Goal: Information Seeking & Learning: Learn about a topic

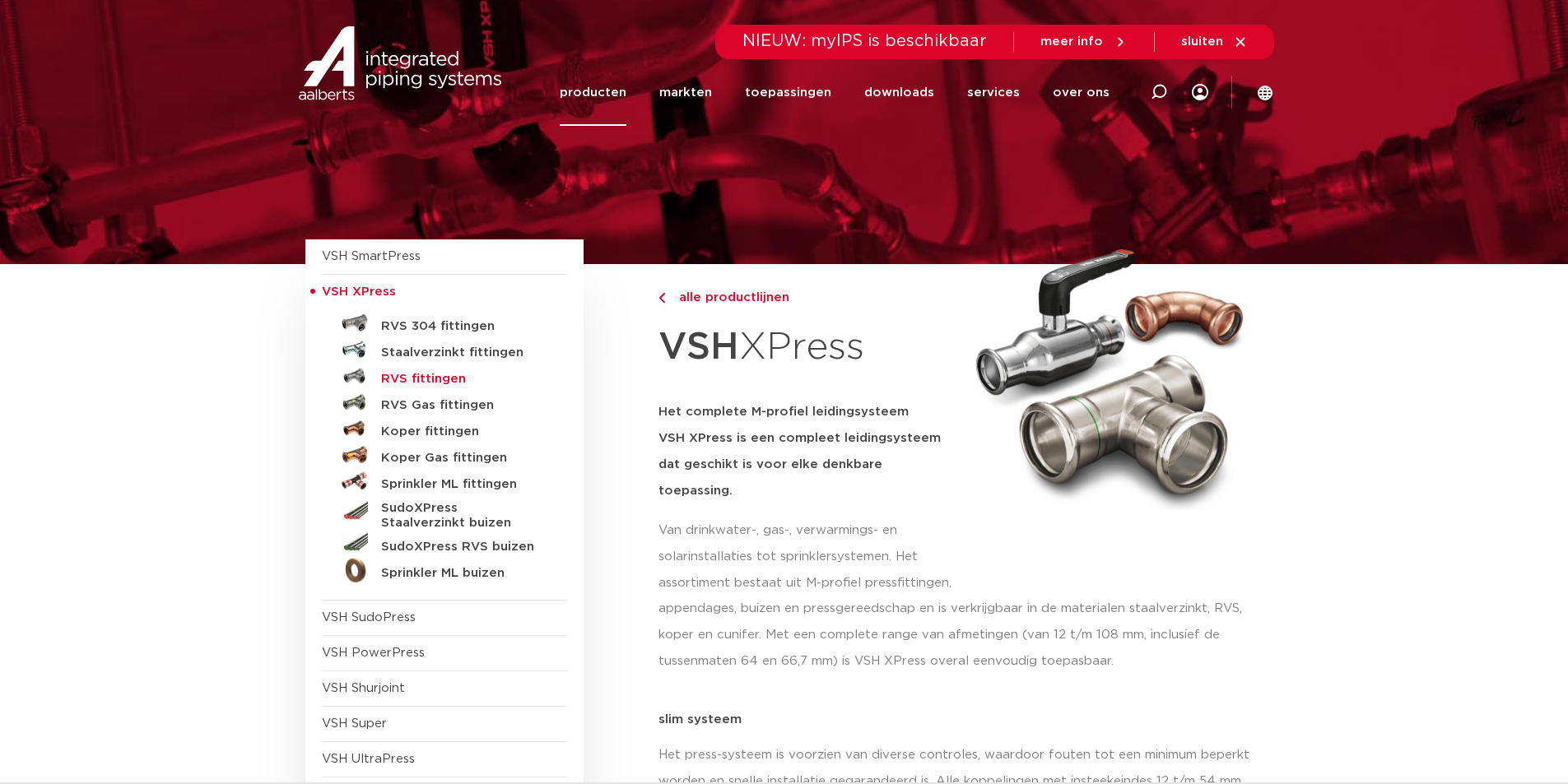
click at [449, 378] on h5 "RVS fittingen" at bounding box center [463, 379] width 163 height 15
click at [456, 354] on h5 "Staalverzinkt fittingen" at bounding box center [463, 353] width 163 height 15
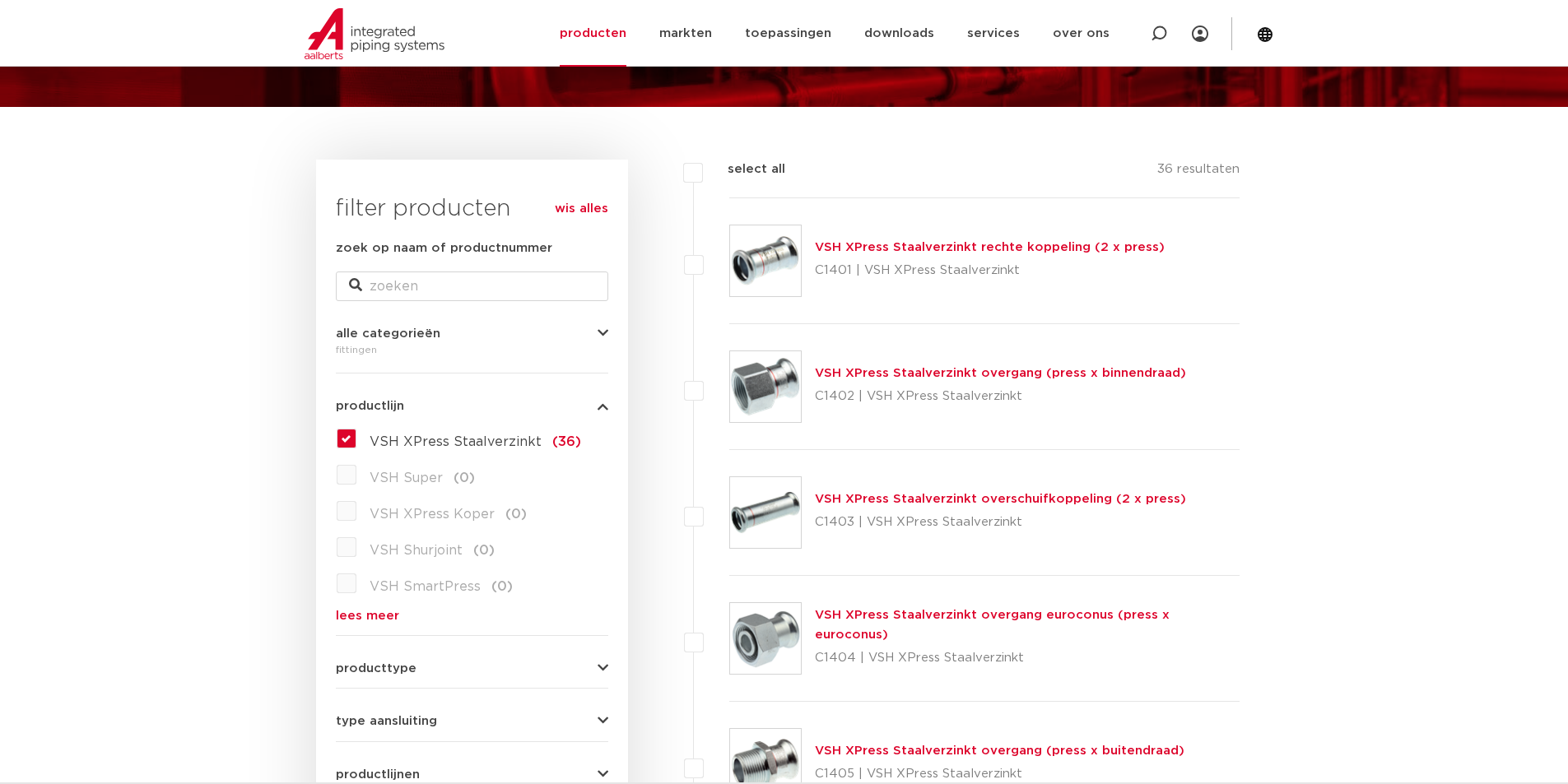
scroll to position [247, 0]
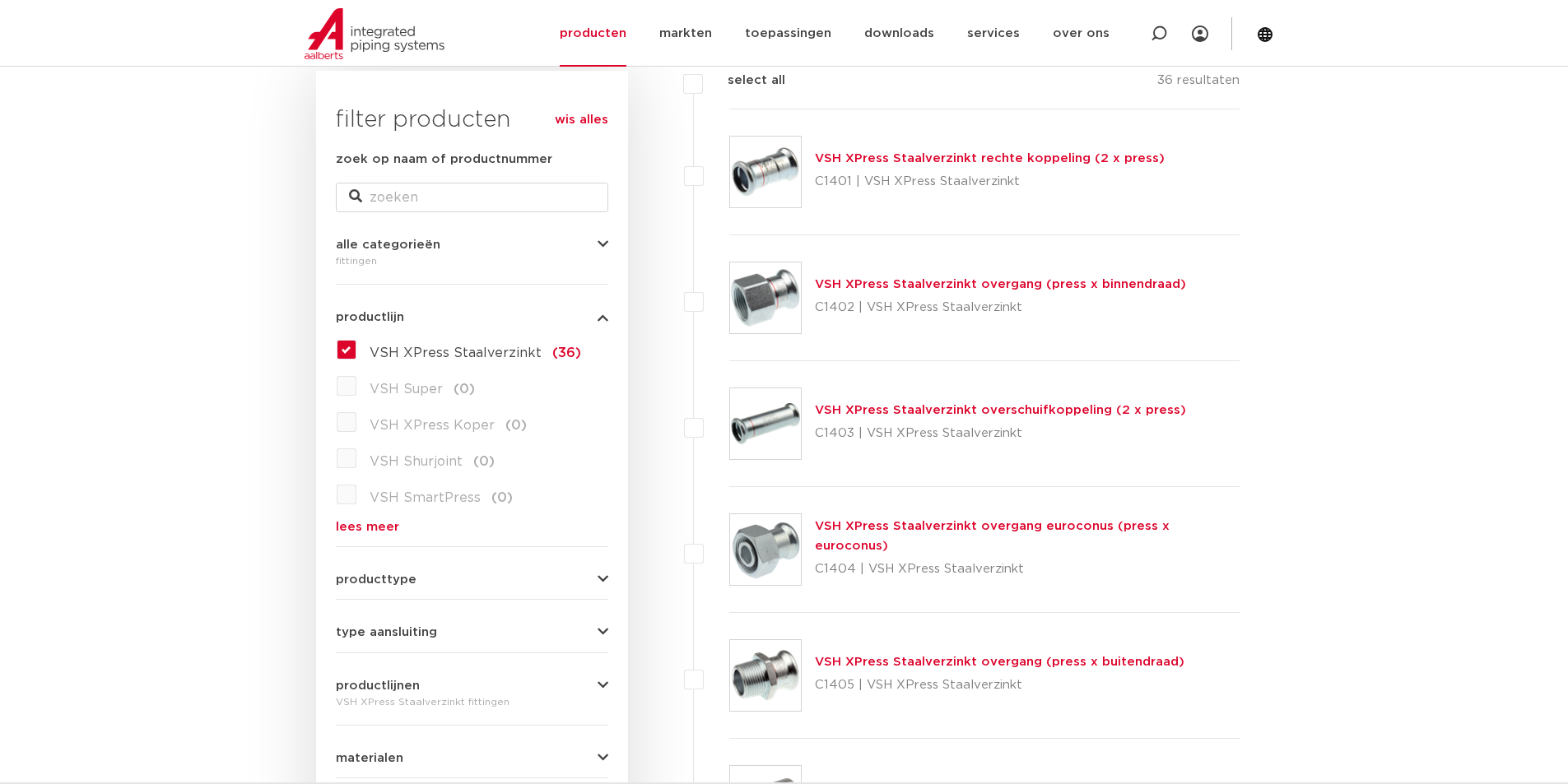
click at [941, 415] on link "VSH XPress Staalverzinkt overschuifkoppeling (2 x press)" at bounding box center [1000, 409] width 371 height 12
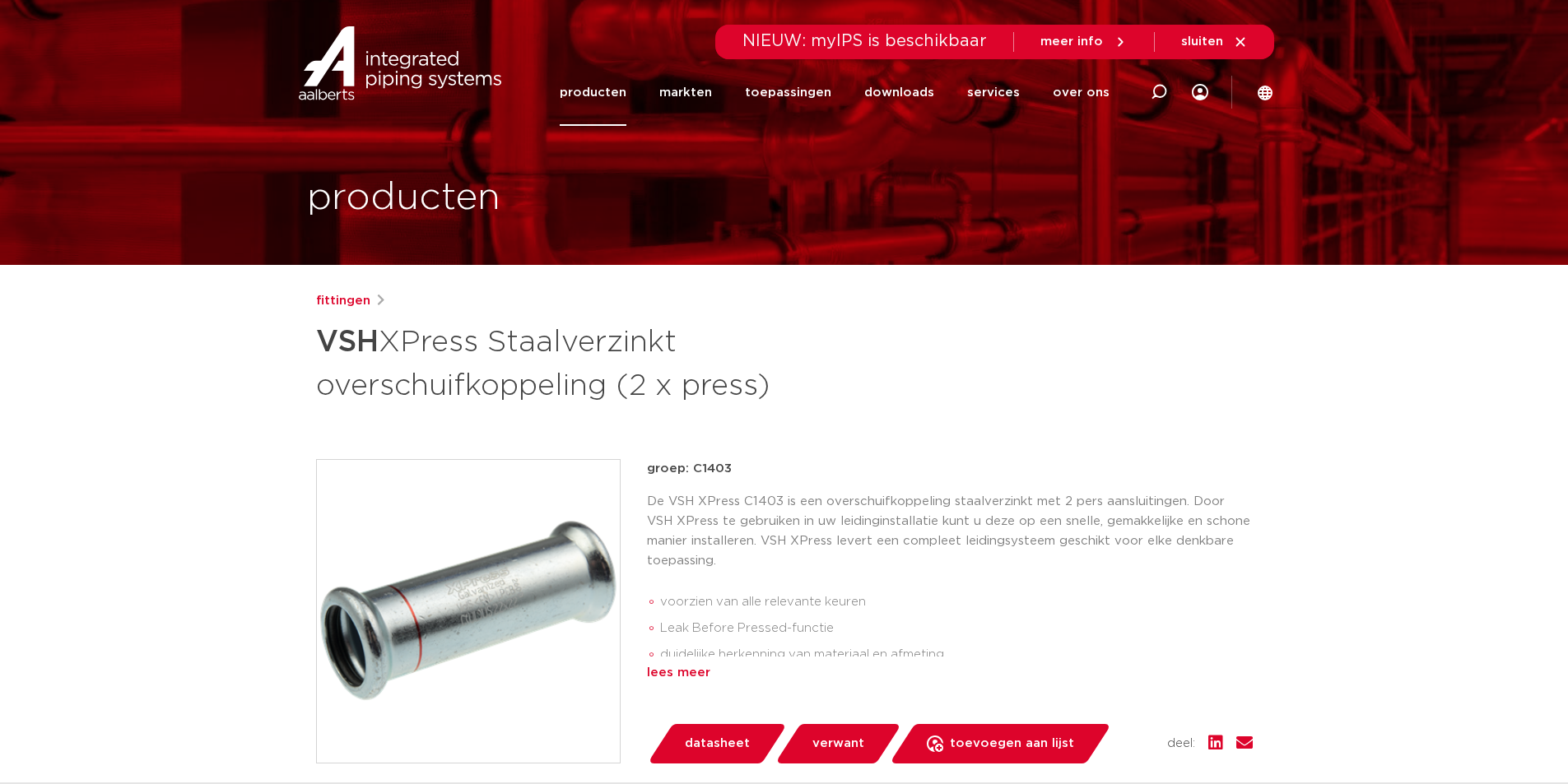
click at [679, 676] on div "lees meer" at bounding box center [950, 673] width 606 height 20
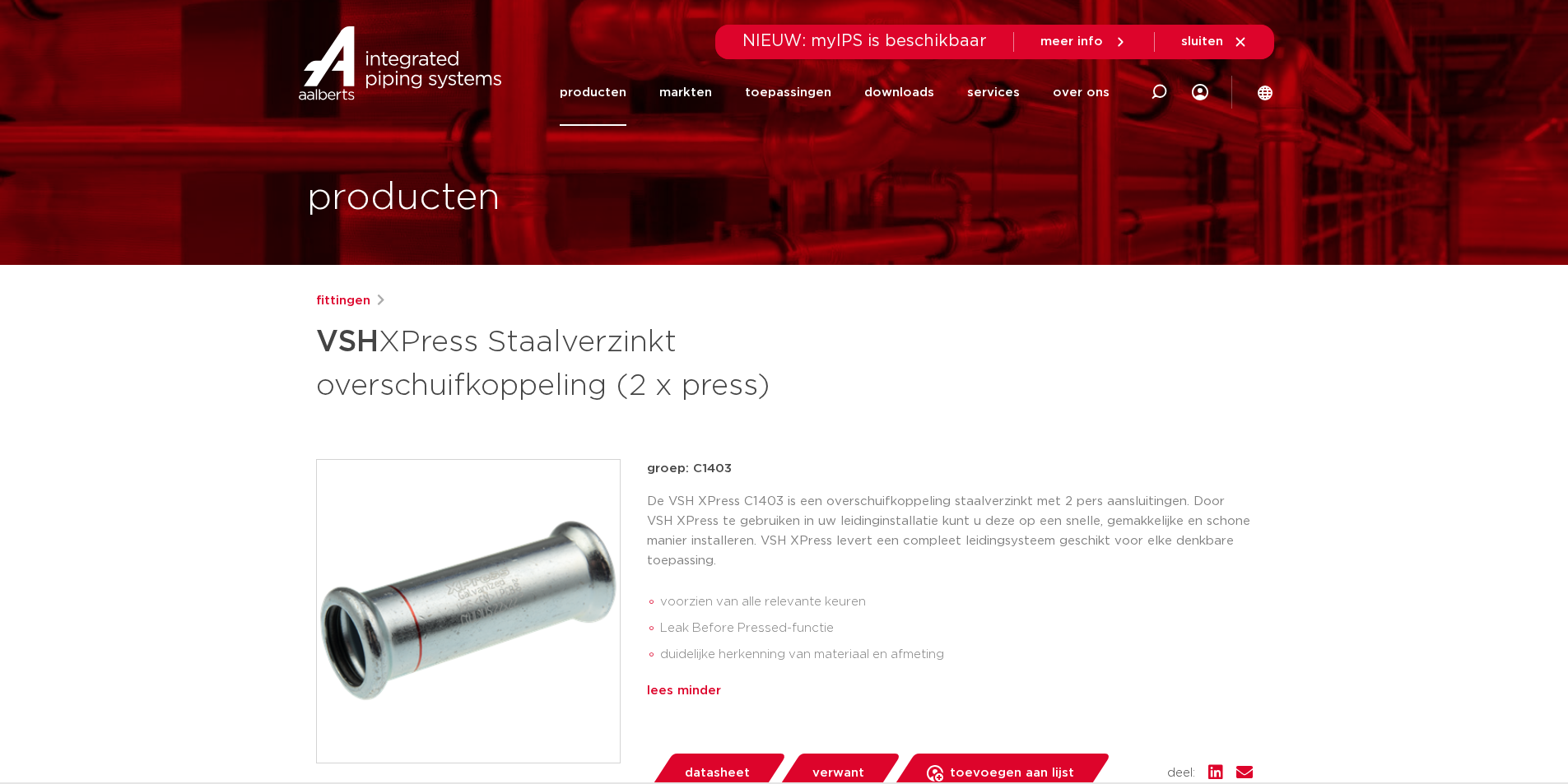
click at [694, 689] on div "lees minder" at bounding box center [950, 691] width 606 height 20
